Goal: Information Seeking & Learning: Learn about a topic

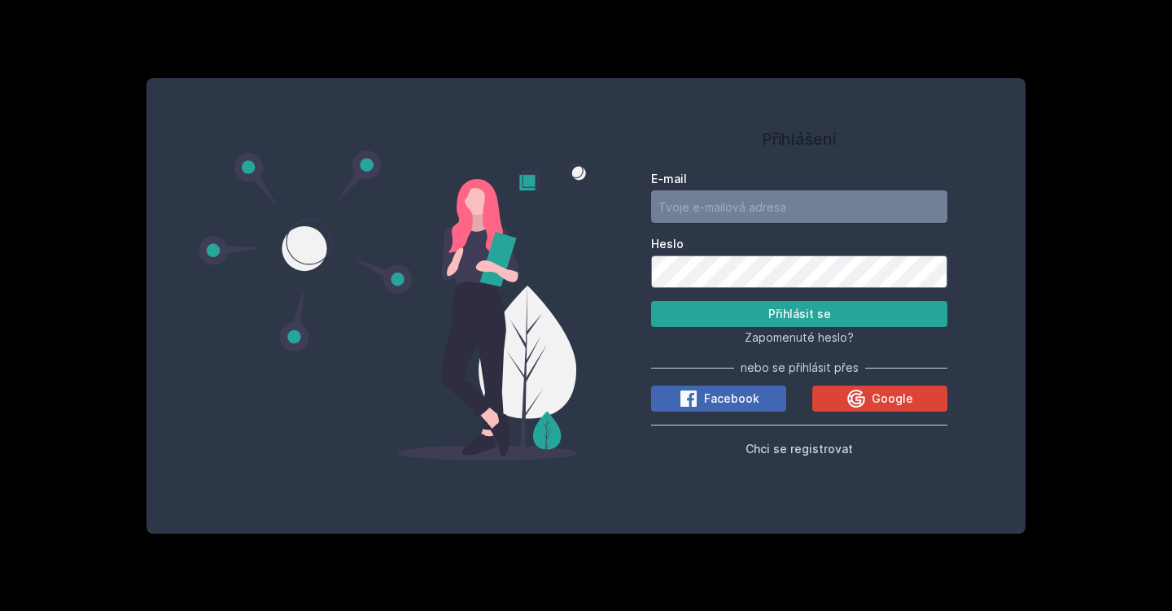
type input "[EMAIL_ADDRESS][DOMAIN_NAME]"
click at [799, 314] on button "Přihlásit se" at bounding box center [799, 314] width 296 height 26
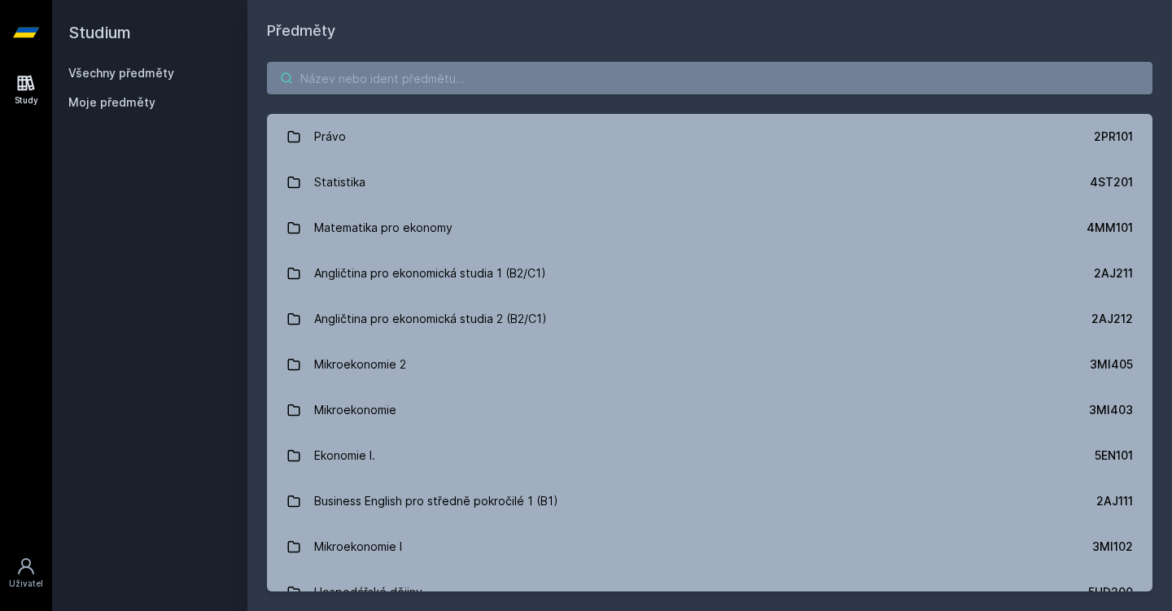
click at [547, 89] on input "search" at bounding box center [709, 78] width 885 height 33
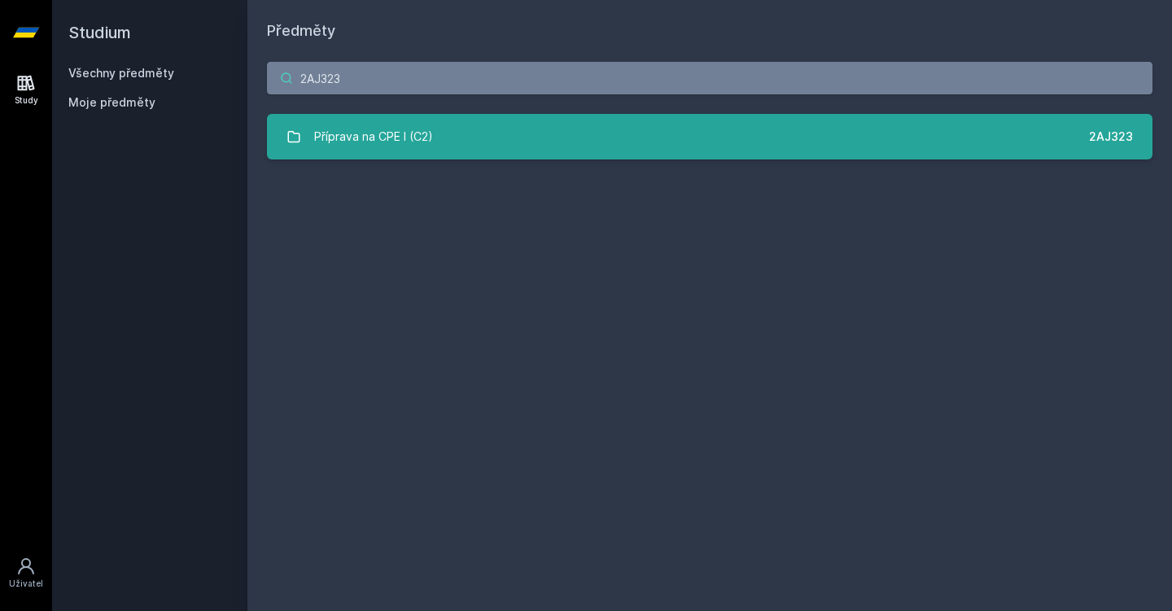
type input "2AJ323"
click at [494, 141] on link "Příprava na CPE I (C2) 2AJ323" at bounding box center [709, 137] width 885 height 46
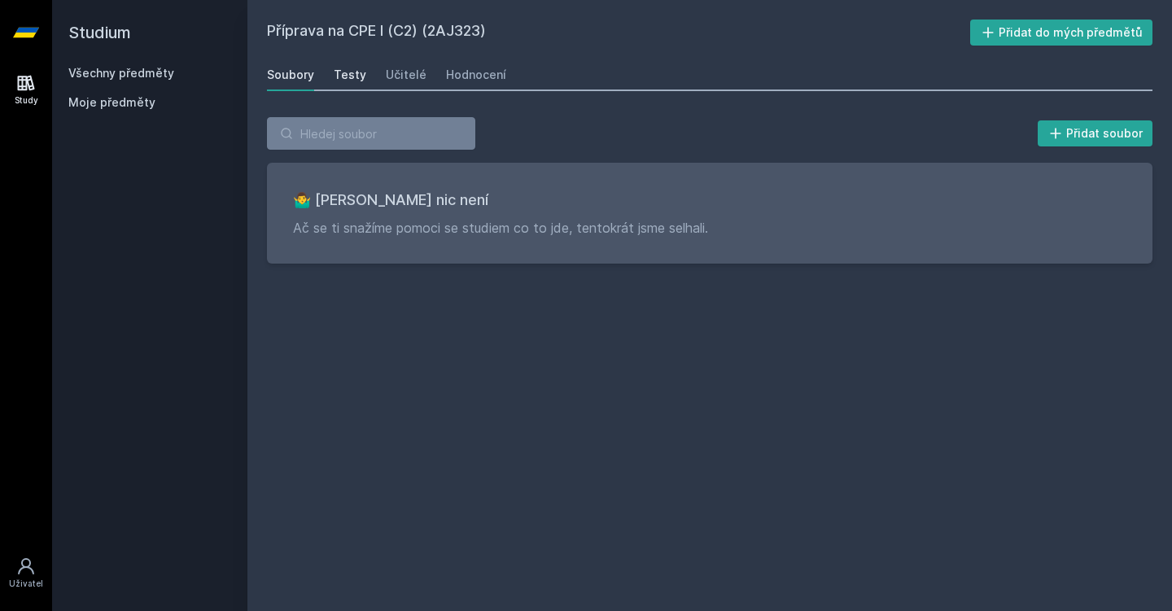
click at [339, 80] on div "Testy" at bounding box center [350, 75] width 33 height 16
click at [423, 76] on div "Soubory Testy Učitelé Hodnocení" at bounding box center [709, 75] width 885 height 33
click at [409, 76] on div "Učitelé" at bounding box center [406, 75] width 41 height 16
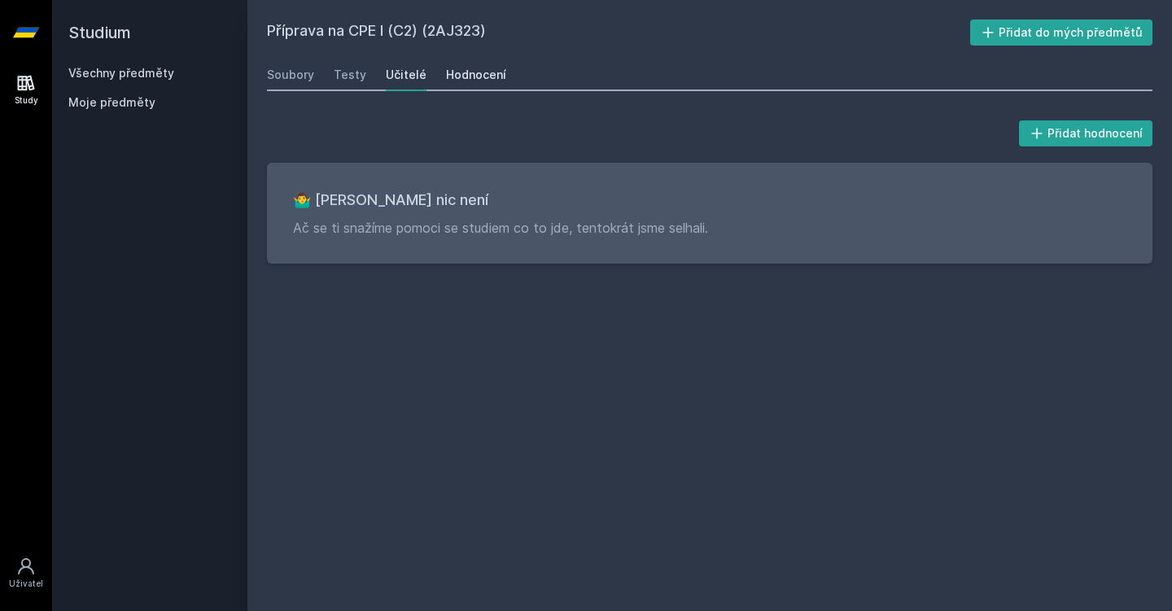
click at [450, 76] on div "Hodnocení" at bounding box center [476, 75] width 60 height 16
